Goal: Transaction & Acquisition: Purchase product/service

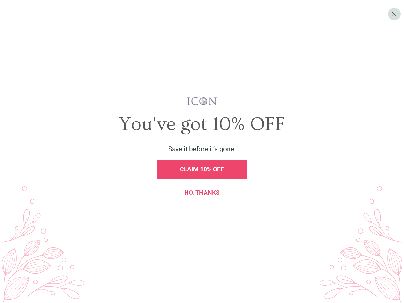
click at [202, 151] on span "Save it before it’s gone!" at bounding box center [202, 149] width 68 height 8
click at [394, 14] on span "X" at bounding box center [394, 14] width 6 height 8
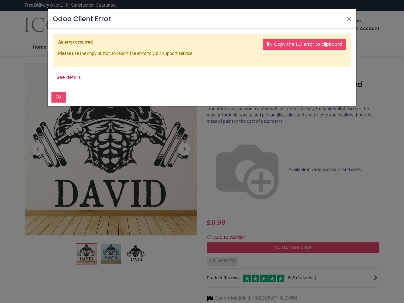
click at [202, 169] on div "Odoo Client Error Ok Copy the full error to clipboard An error occurred Please …" at bounding box center [202, 151] width 404 height 303
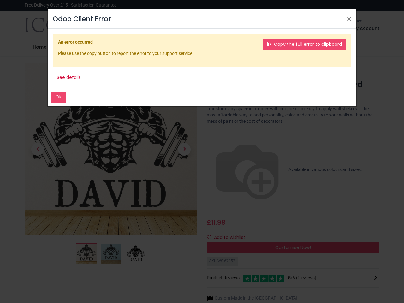
click at [202, 192] on div "Odoo Client Error Ok Copy the full error to clipboard An error occurred Please …" at bounding box center [202, 151] width 404 height 303
